Goal: Navigation & Orientation: Find specific page/section

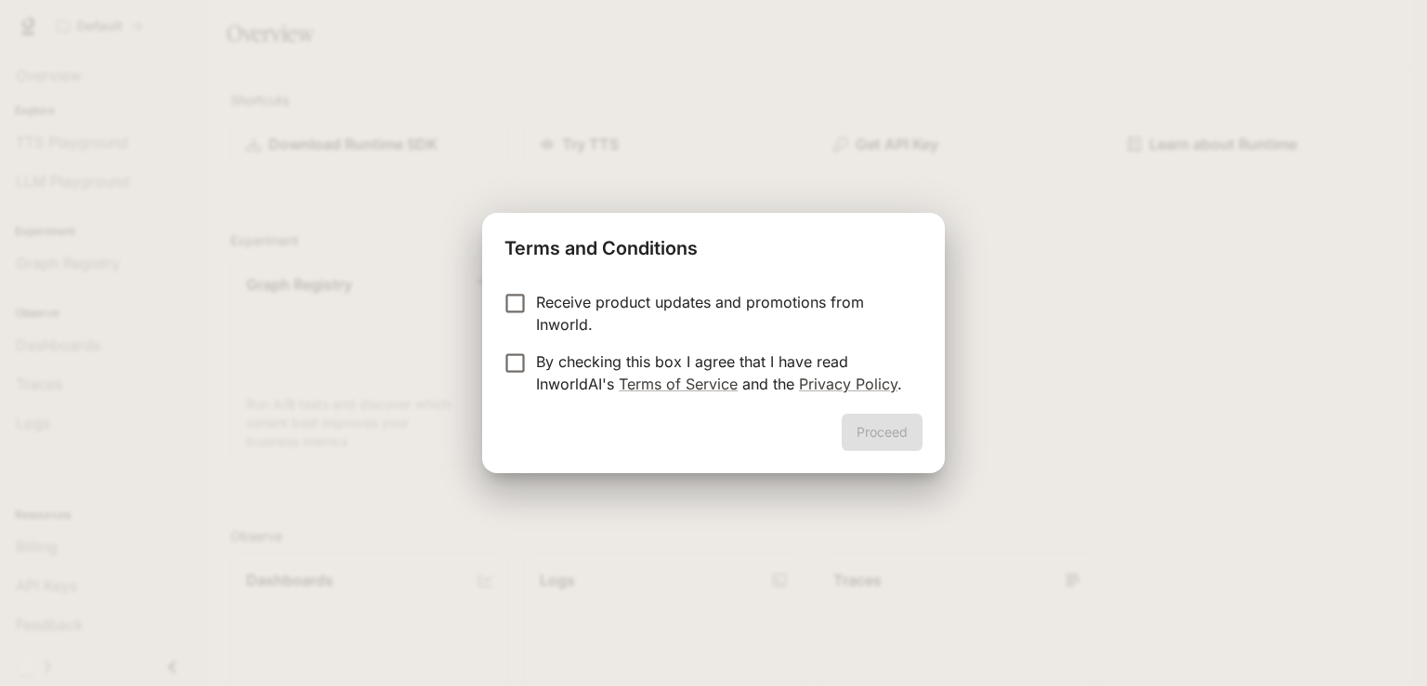
click at [718, 311] on p "Receive product updates and promotions from Inworld." at bounding box center [722, 313] width 372 height 45
click at [713, 372] on p "By checking this box I agree that I have read InworldAI's Terms of Service and …" at bounding box center [722, 372] width 372 height 45
click at [867, 436] on button "Proceed" at bounding box center [882, 432] width 81 height 37
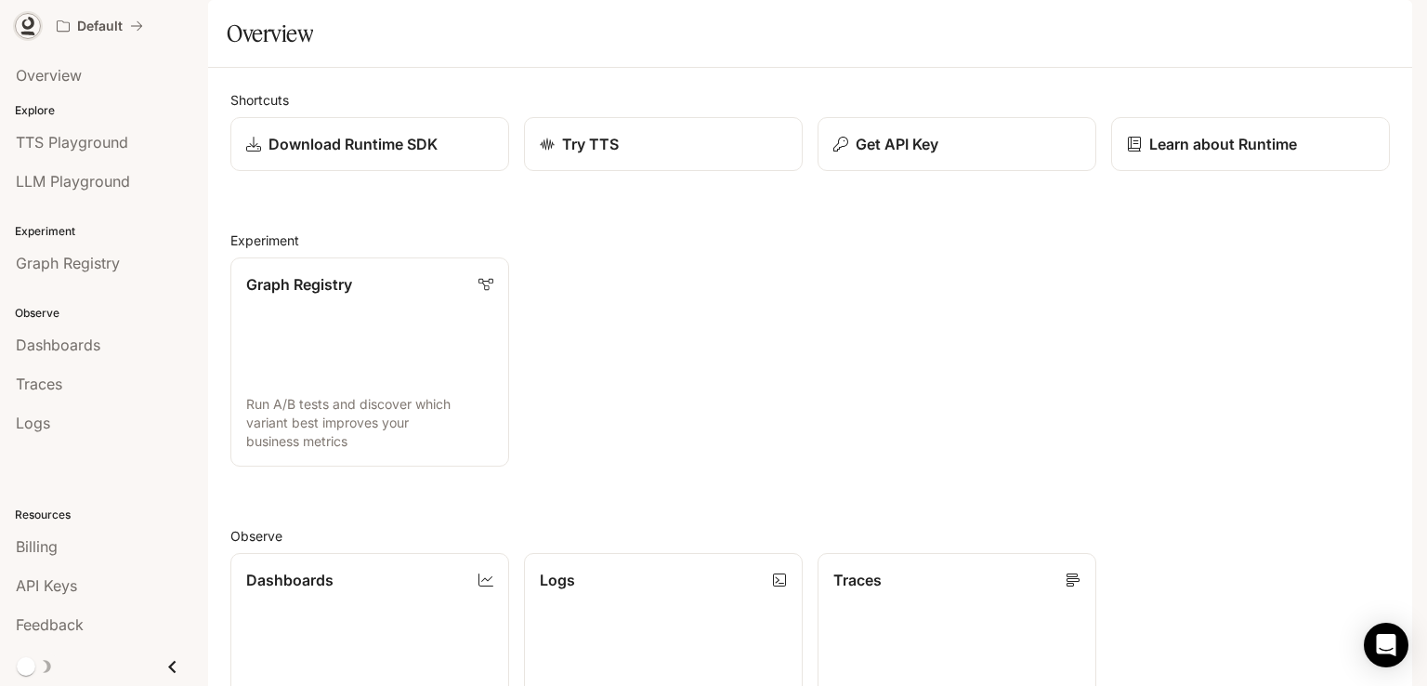
click at [24, 29] on icon at bounding box center [28, 26] width 19 height 19
